Goal: Find specific page/section: Find specific page/section

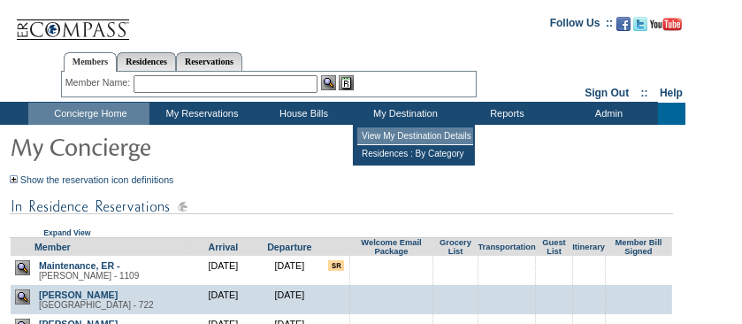
click at [396, 135] on td "View My Destination Details" at bounding box center [416, 136] width 116 height 18
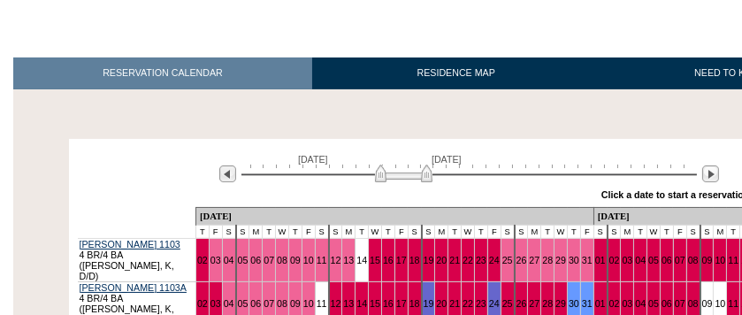
scroll to position [235, 0]
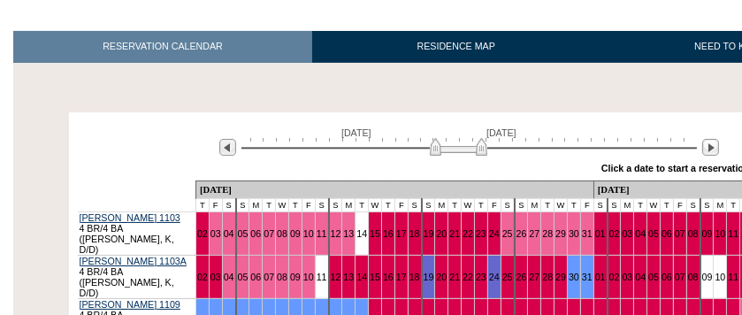
drag, startPoint x: 427, startPoint y: 154, endPoint x: 481, endPoint y: 157, distance: 54.9
click at [481, 157] on div "[DATE] [DATE]" at bounding box center [466, 142] width 511 height 30
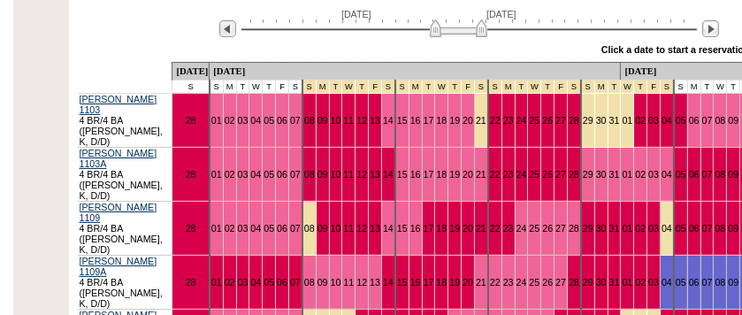
scroll to position [412, 0]
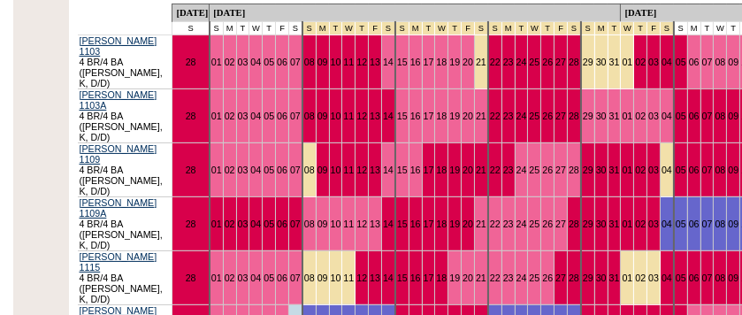
drag, startPoint x: 363, startPoint y: 250, endPoint x: 424, endPoint y: 267, distance: 63.3
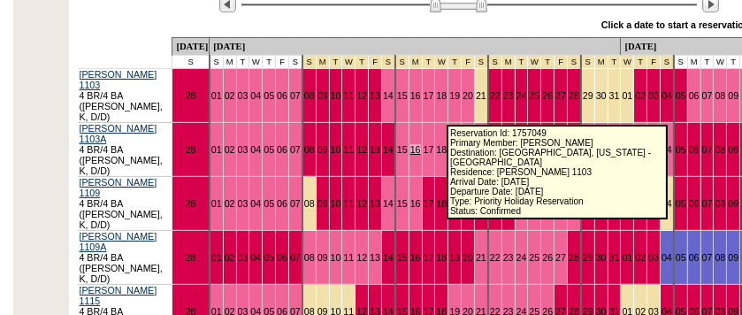
scroll to position [354, 0]
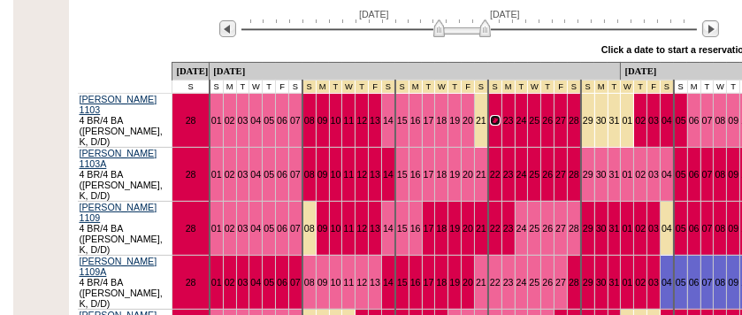
click at [487, 31] on img at bounding box center [463, 28] width 58 height 18
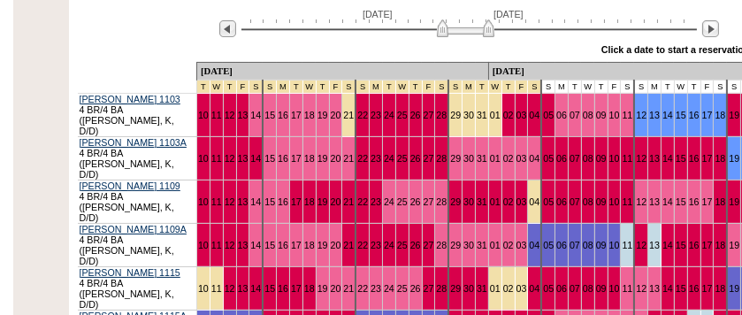
click at [489, 30] on img at bounding box center [466, 28] width 58 height 18
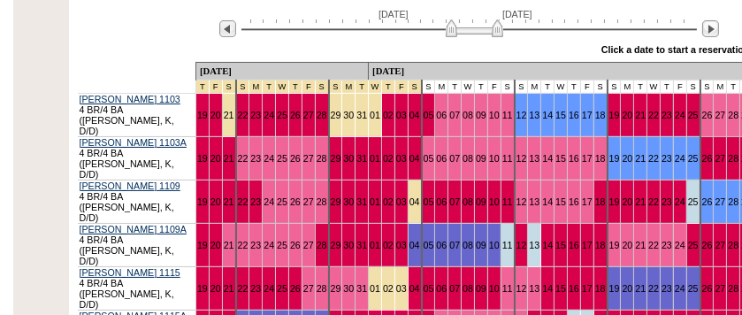
click at [498, 35] on img at bounding box center [475, 28] width 58 height 18
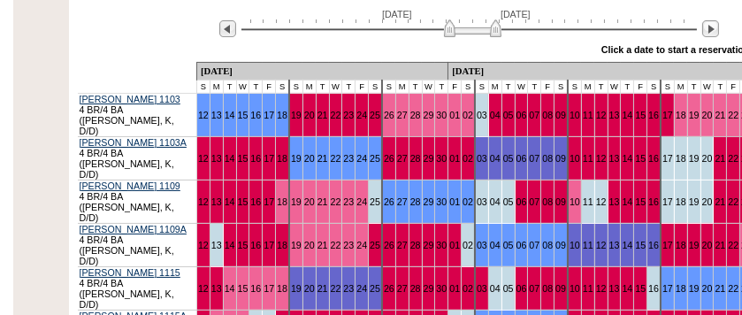
click at [451, 31] on img at bounding box center [473, 28] width 58 height 18
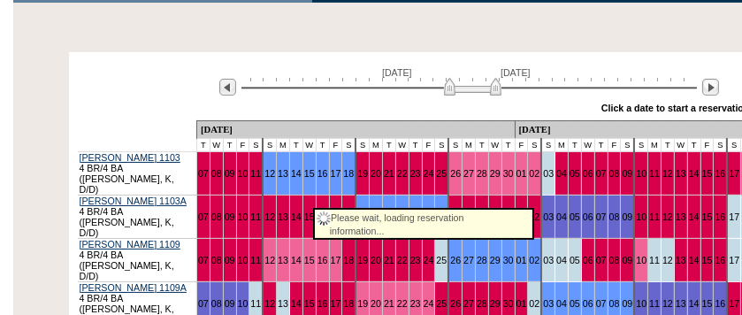
scroll to position [295, 0]
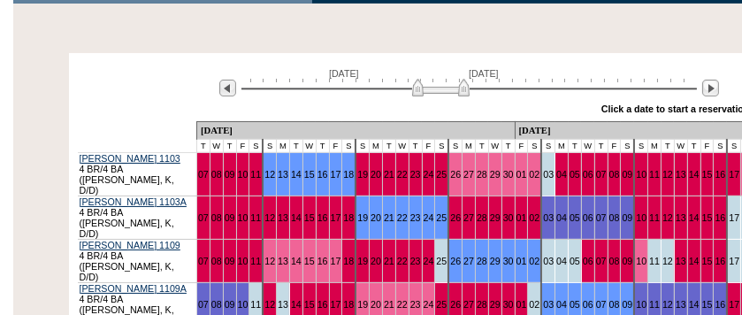
drag, startPoint x: 450, startPoint y: 88, endPoint x: 418, endPoint y: 93, distance: 32.3
click at [418, 93] on img at bounding box center [441, 88] width 58 height 18
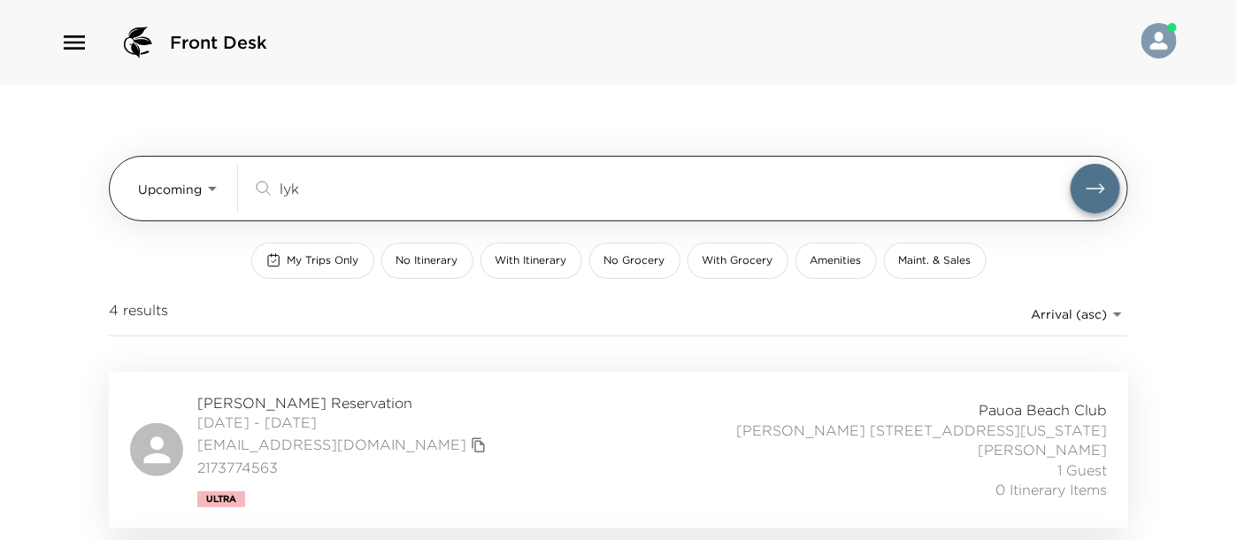
click at [230, 198] on div "Upcoming Upcoming lyk ​" at bounding box center [629, 189] width 982 height 50
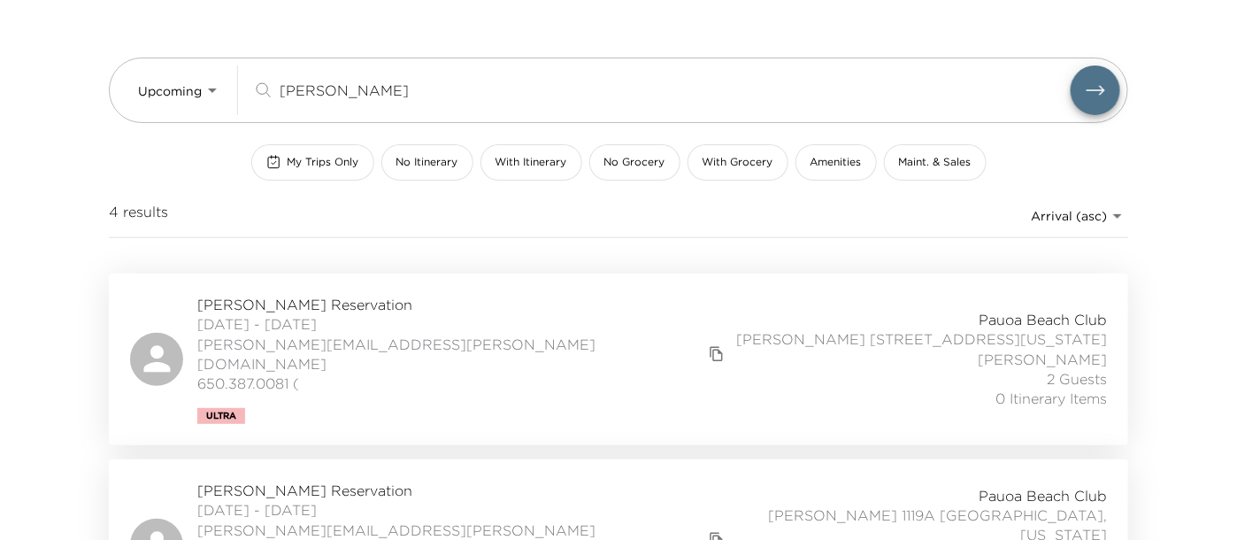
scroll to position [196, 0]
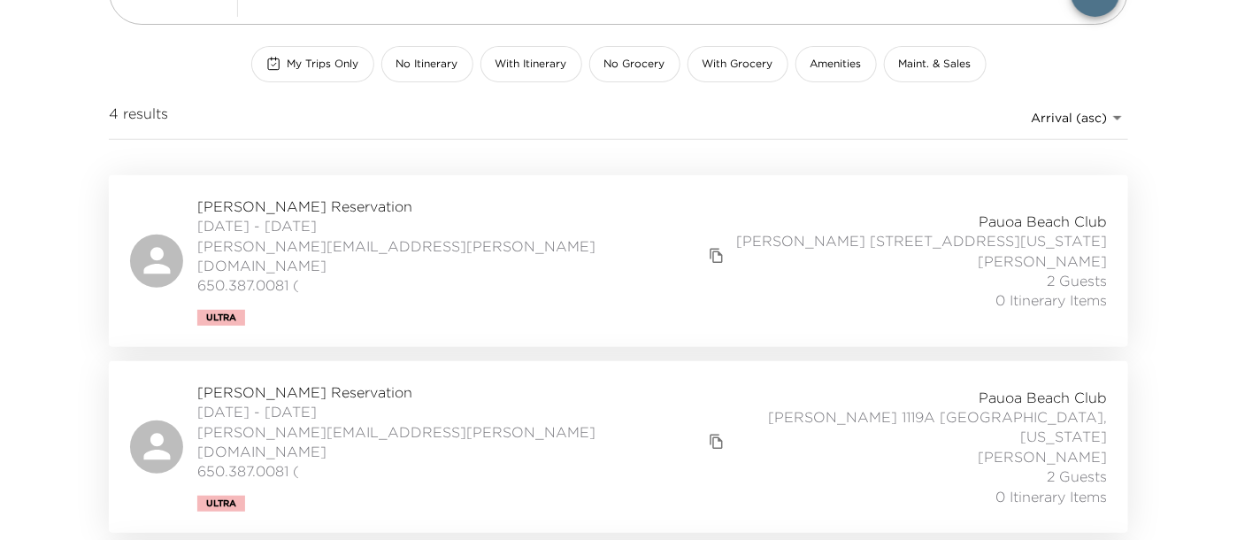
type input "borchers"
